Goal: Communication & Community: Answer question/provide support

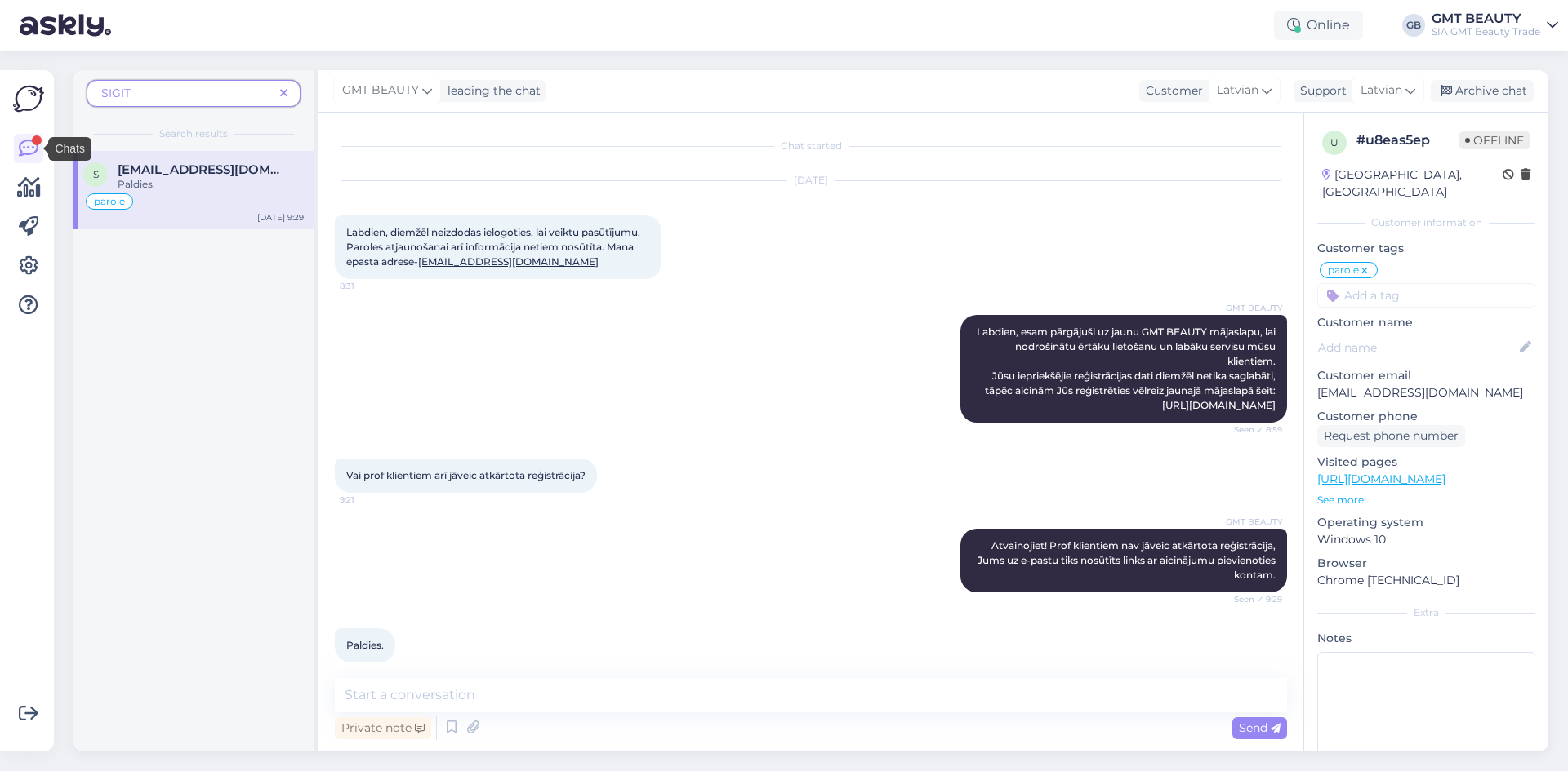
scroll to position [17, 0]
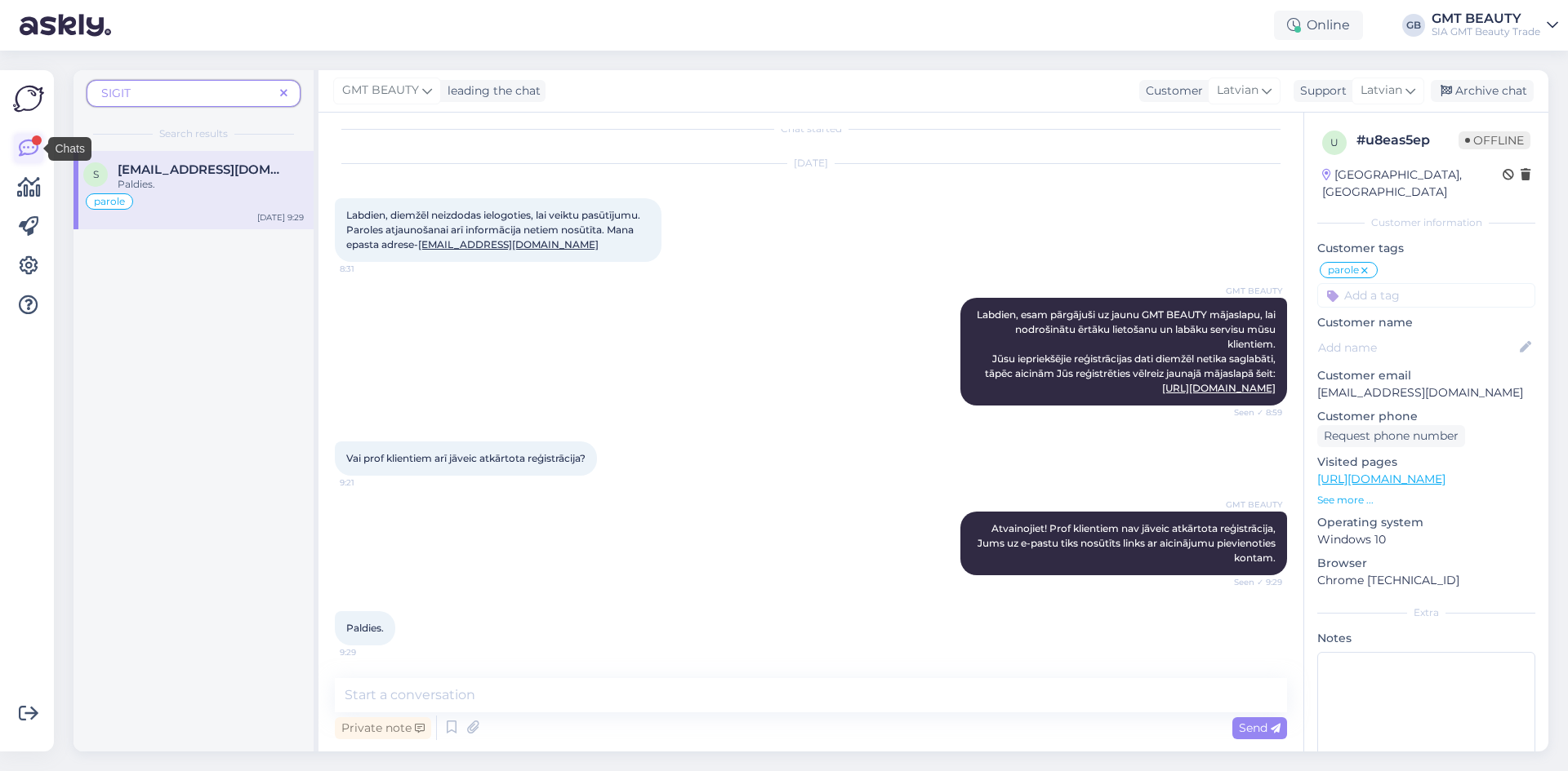
click at [17, 147] on link at bounding box center [29, 148] width 30 height 30
click at [25, 107] on img at bounding box center [28, 98] width 31 height 31
click at [46, 32] on img at bounding box center [65, 25] width 92 height 51
click at [281, 89] on icon at bounding box center [284, 94] width 7 height 11
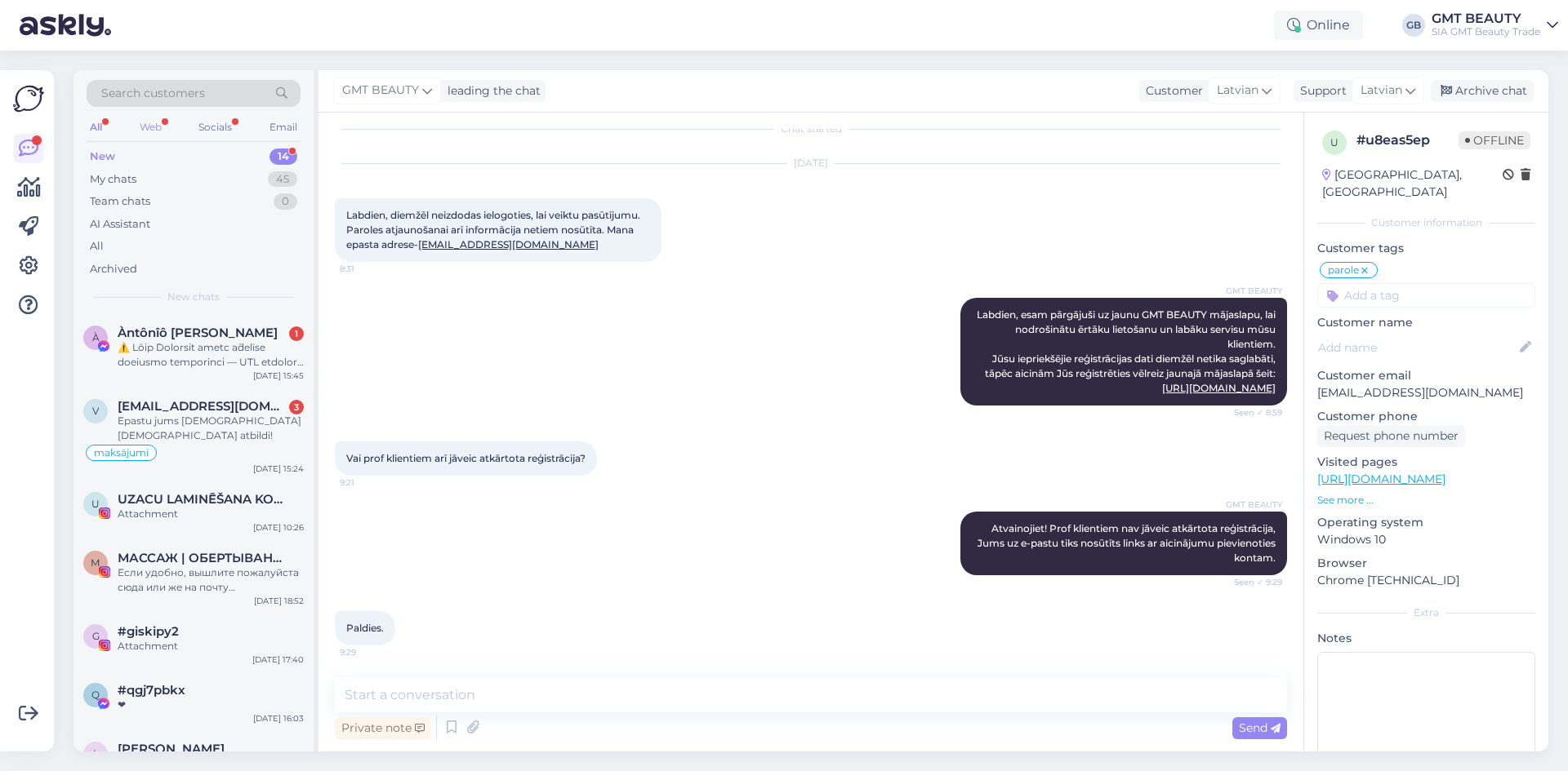
click at [150, 128] on div "Web" at bounding box center [150, 127] width 29 height 21
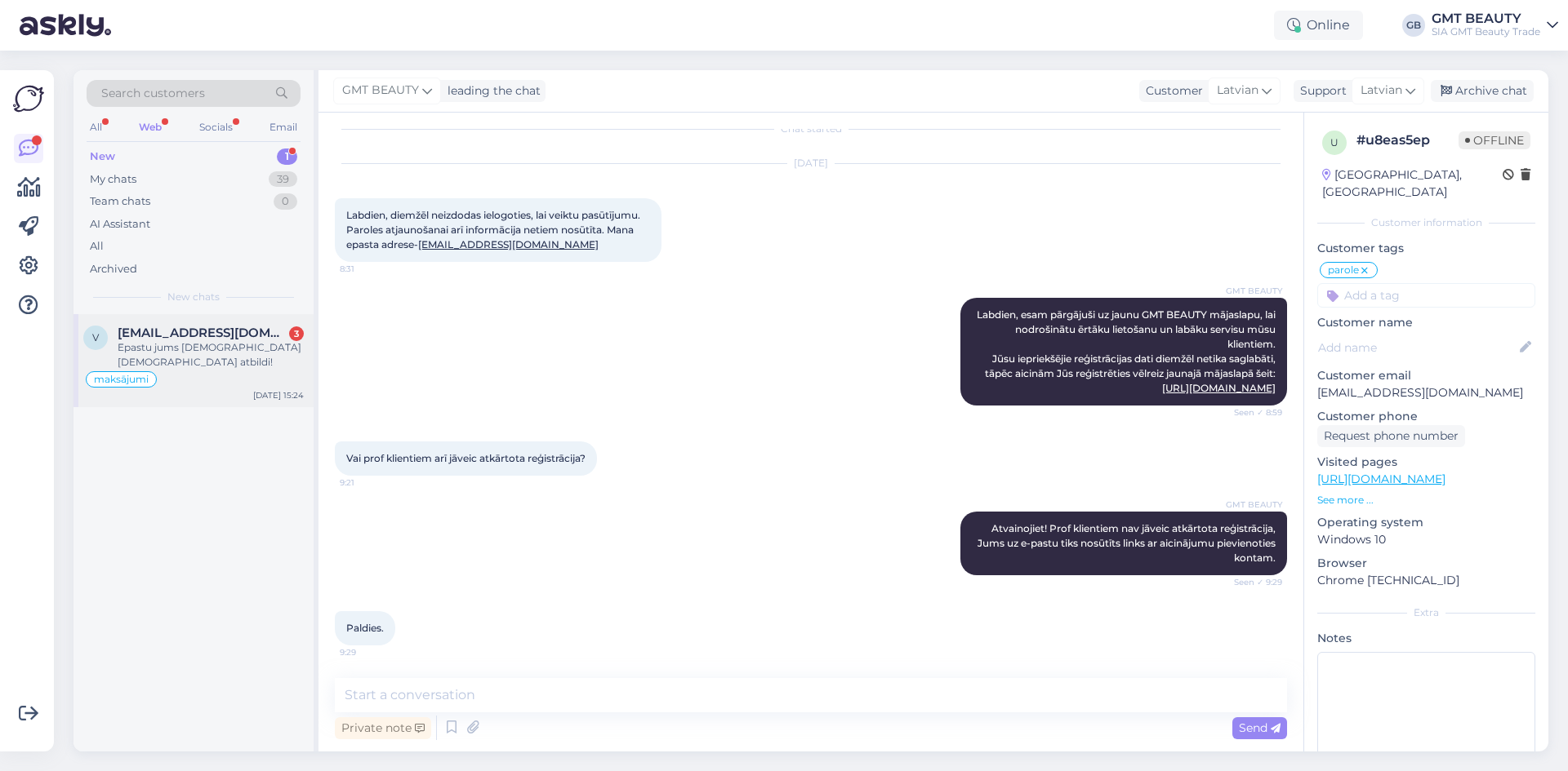
click at [230, 337] on span "[EMAIL_ADDRESS][DOMAIN_NAME]" at bounding box center [202, 333] width 170 height 15
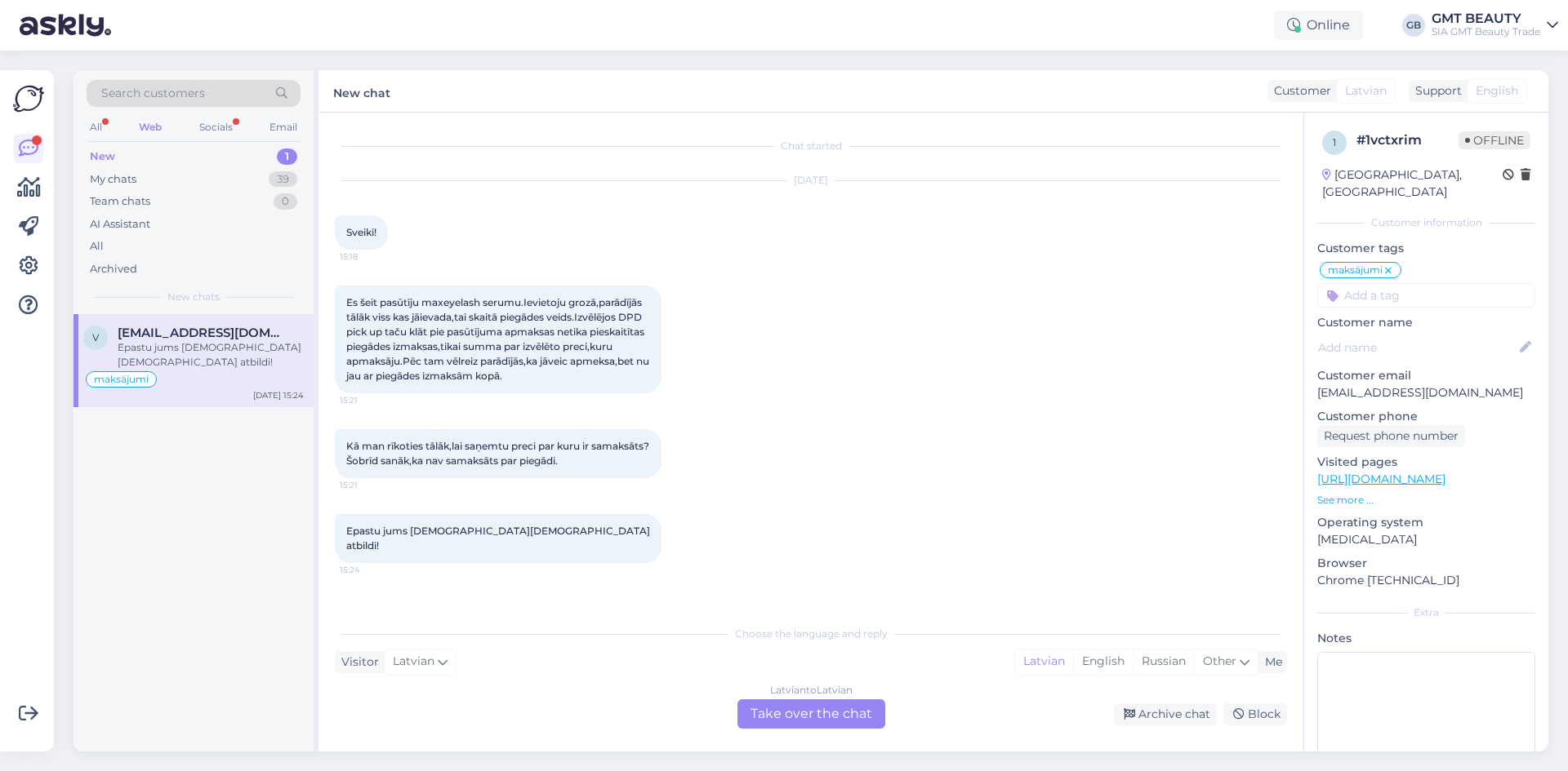
click at [773, 709] on div "Latvian to Latvian Take over the chat" at bounding box center [810, 714] width 147 height 30
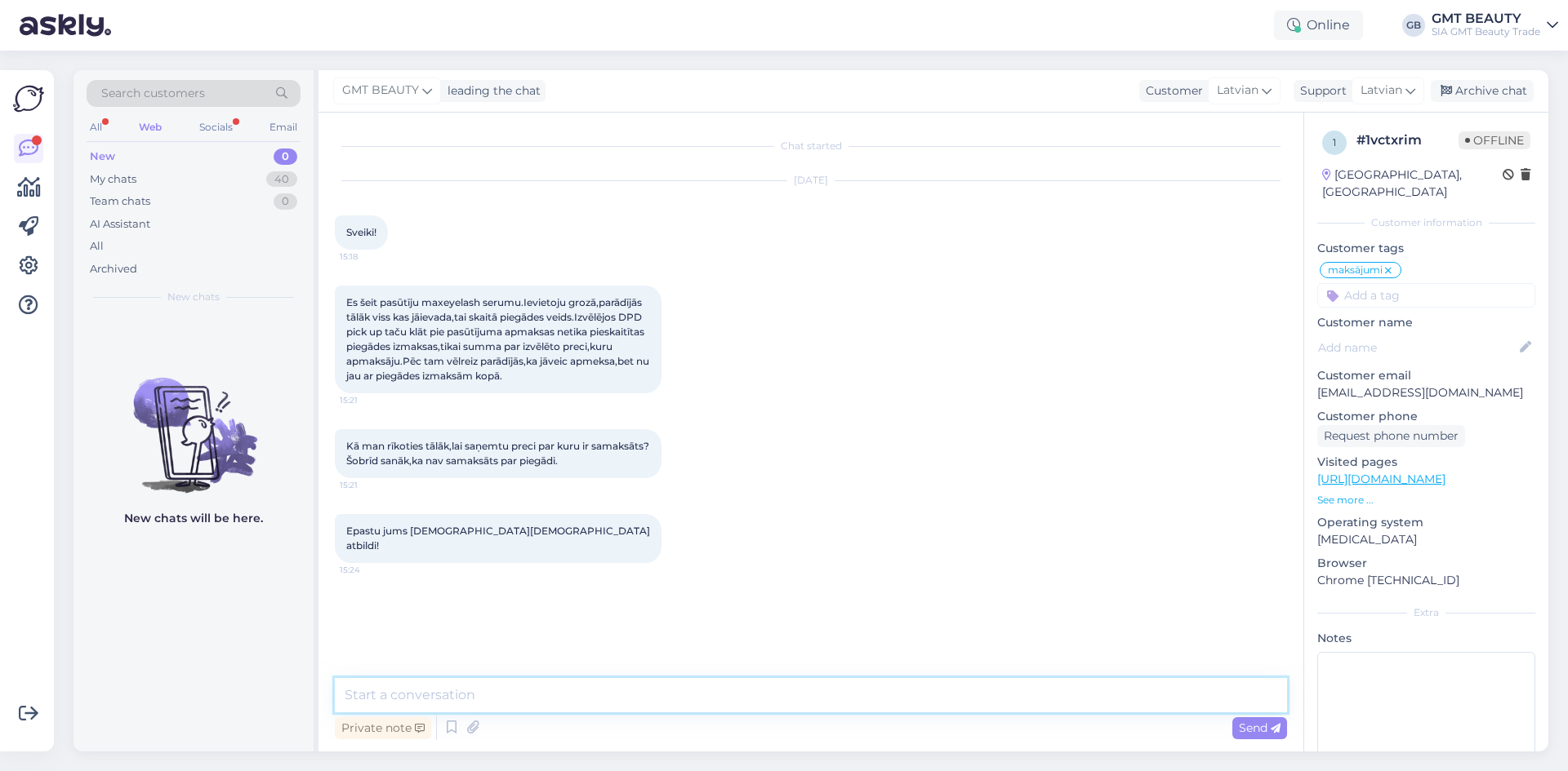
click at [524, 686] on textarea at bounding box center [810, 695] width 952 height 34
click at [718, 699] on textarea "Labdien! Pateicamies, ka sazinājāties ar mums! Vai" at bounding box center [810, 695] width 952 height 34
click at [976, 698] on textarea "Labdien! Pateicamies, ka sazinājāties ar mums! Lūdzu atsūtiet e-pastu ar kuru v…" at bounding box center [810, 695] width 952 height 34
drag, startPoint x: 1128, startPoint y: 697, endPoint x: 976, endPoint y: 691, distance: 152.1
click at [976, 691] on textarea "Labdien! Pateicamies, ka sazinājāties ar mums! Lūdzu atsūtiet e-pastu ar kuru v…" at bounding box center [810, 695] width 952 height 34
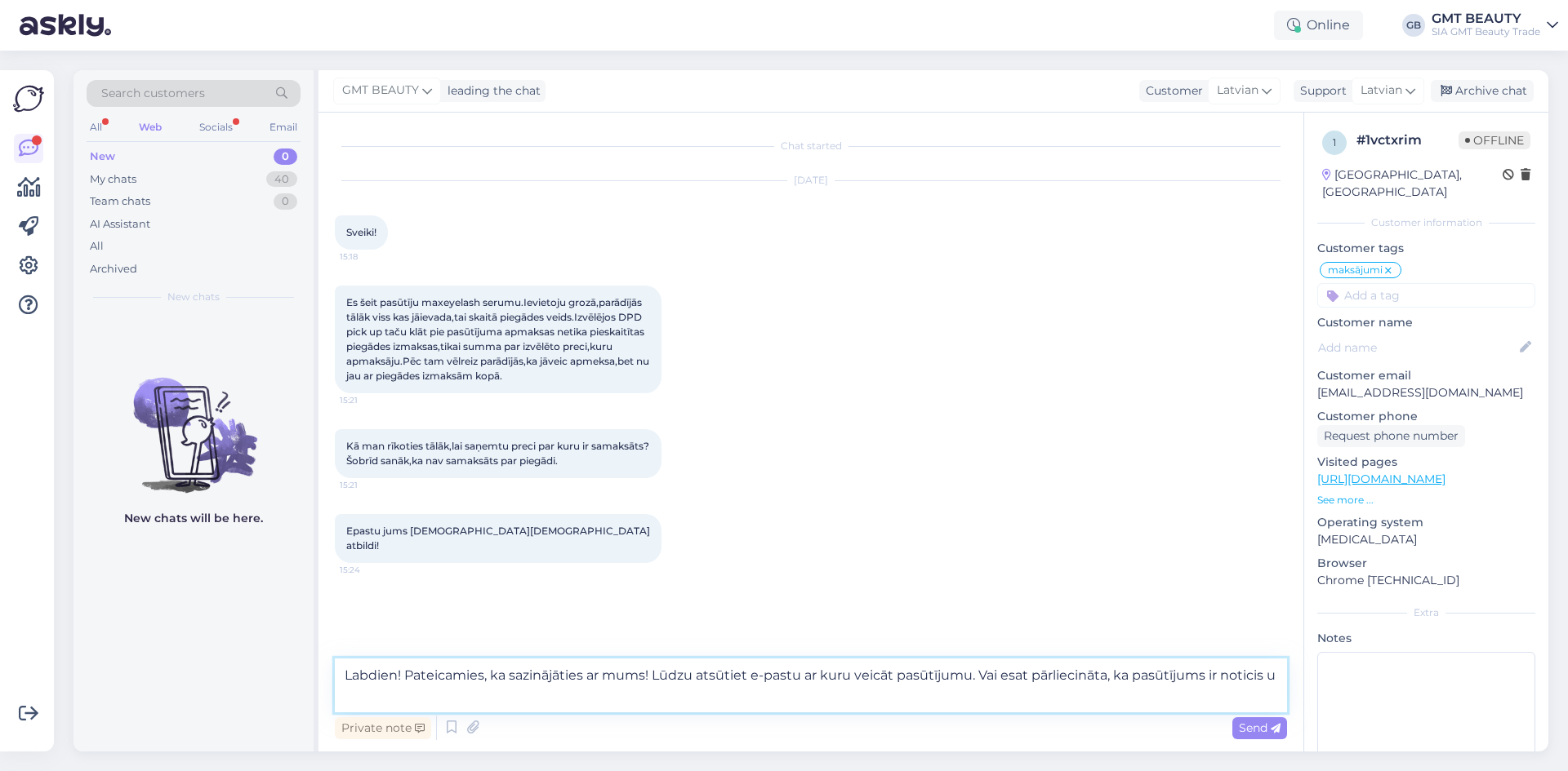
drag, startPoint x: 988, startPoint y: 682, endPoint x: 1298, endPoint y: 683, distance: 310.0
click at [1298, 683] on div "Chat started [DATE] Sveiki! 15:18 Es šeit pasūtīju maxeyelash serumu.Ievietoju …" at bounding box center [811, 433] width 985 height 639
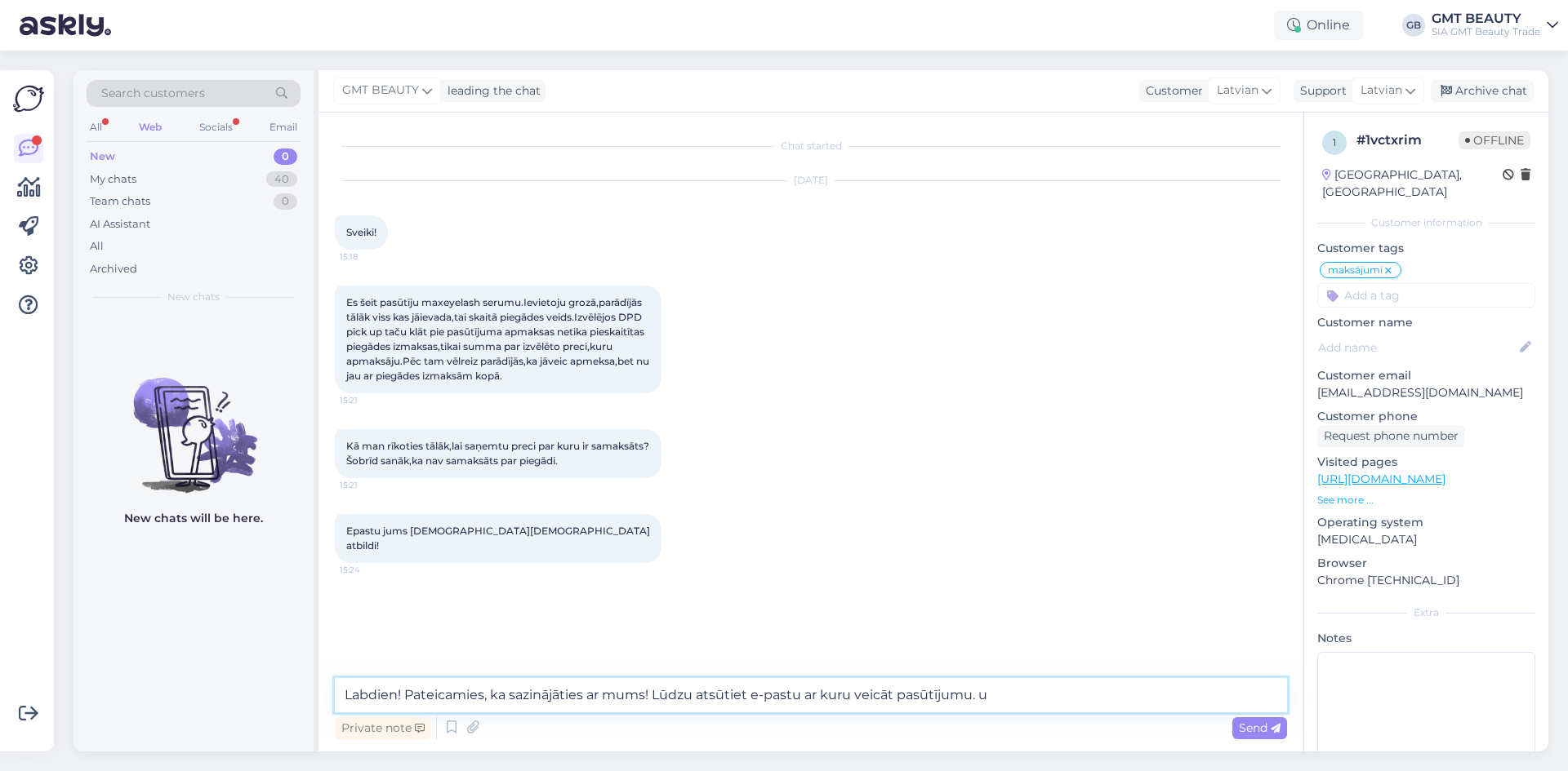
click at [1117, 697] on textarea "Labdien! Pateicamies, ka sazinājāties ar mums! Lūdzu atsūtiet e-pastu ar kuru v…" at bounding box center [810, 695] width 952 height 34
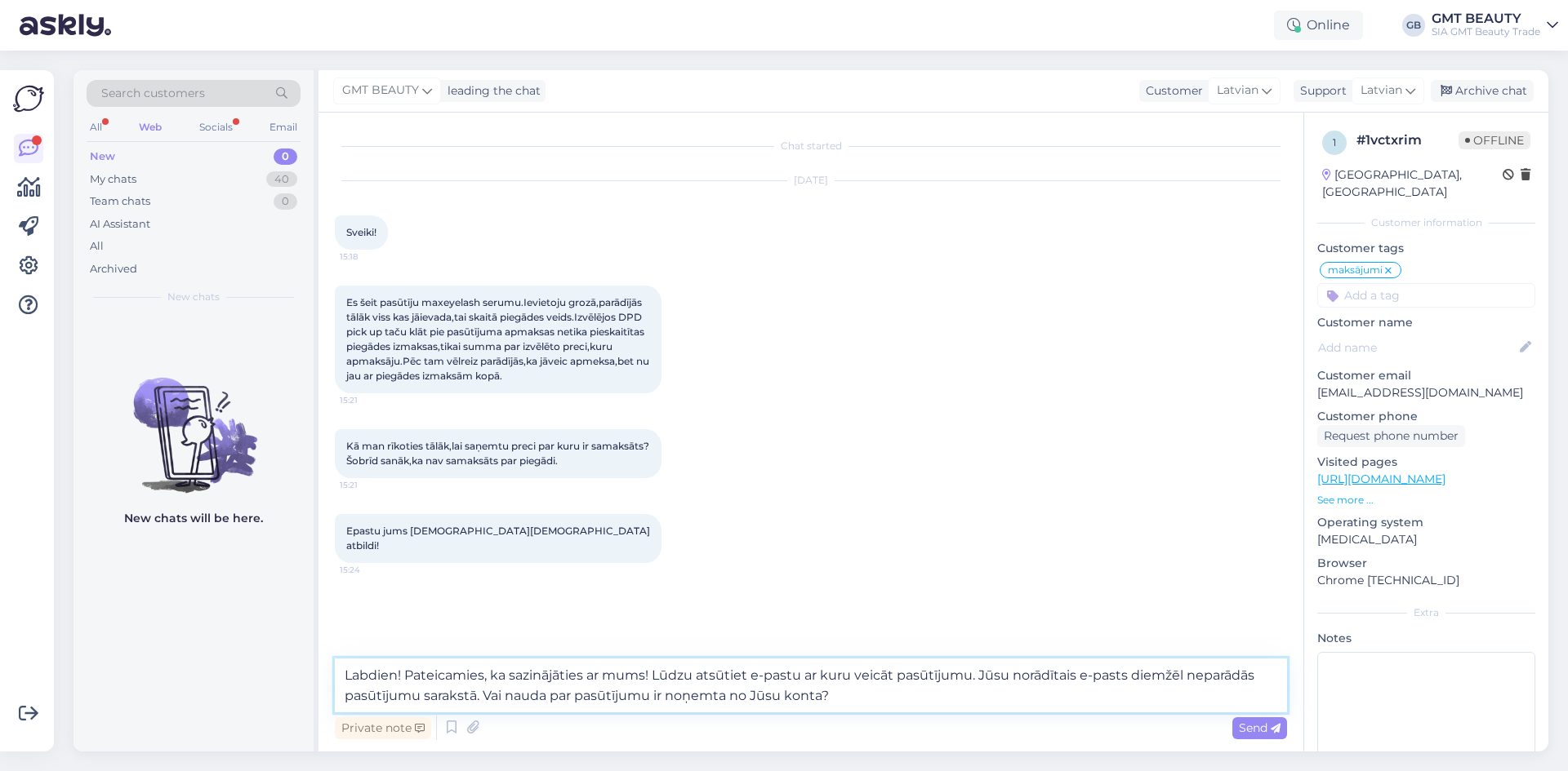
type textarea "Labdien! Pateicamies, ka sazinājāties ar mums! Lūdzu atsūtiet e-pastu ar kuru v…"
click at [1260, 720] on div "Send" at bounding box center [1259, 728] width 55 height 22
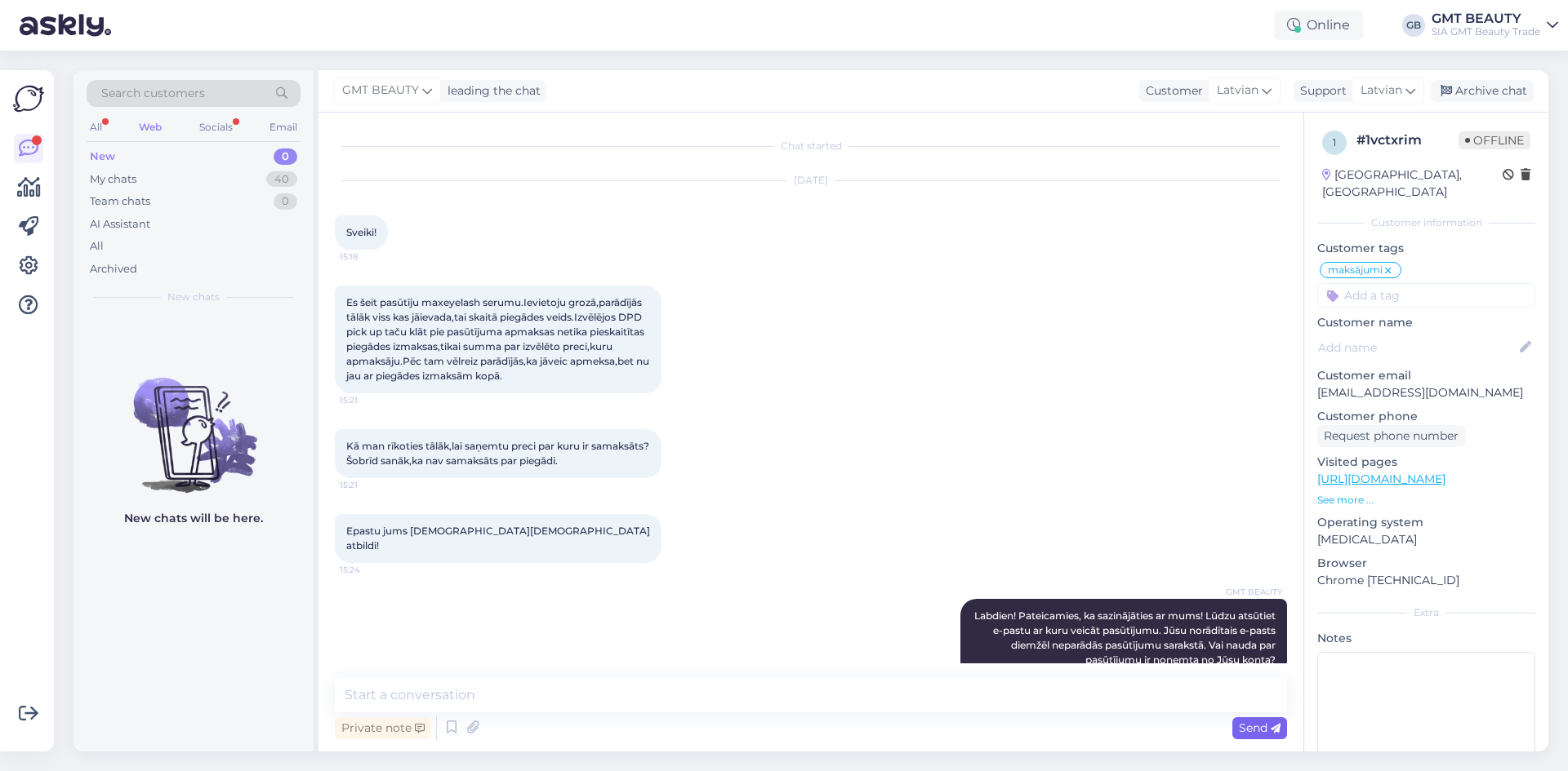
scroll to position [17, 0]
